Goal: Use online tool/utility: Utilize a website feature to perform a specific function

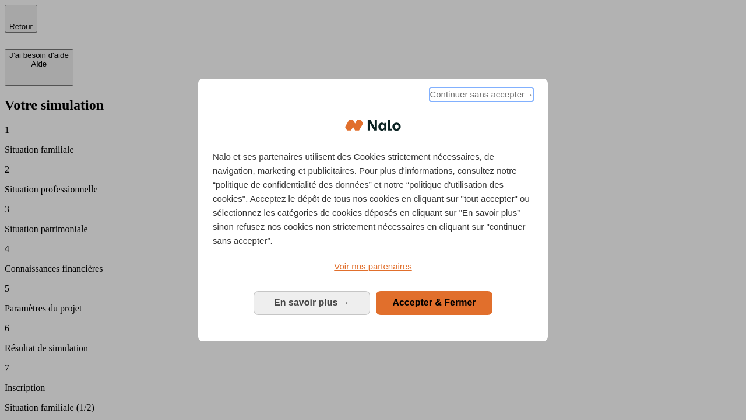
click at [480, 96] on span "Continuer sans accepter →" at bounding box center [482, 94] width 104 height 14
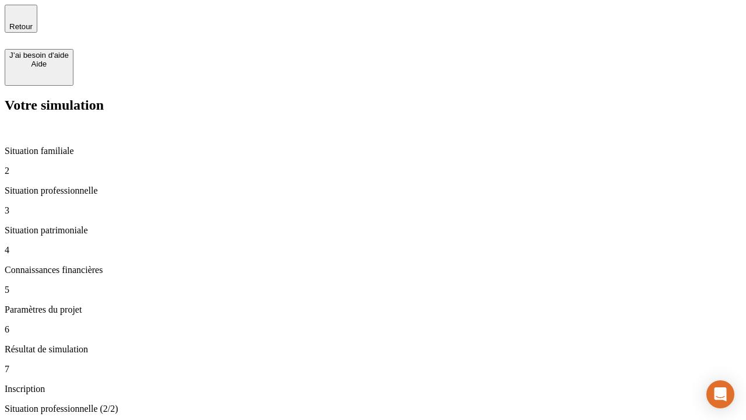
type input "30 000"
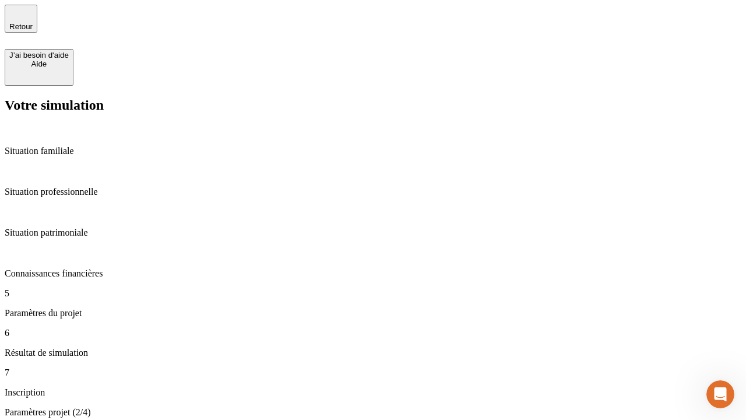
type input "25"
type input "1 000"
type input "640"
